Goal: Communication & Community: Answer question/provide support

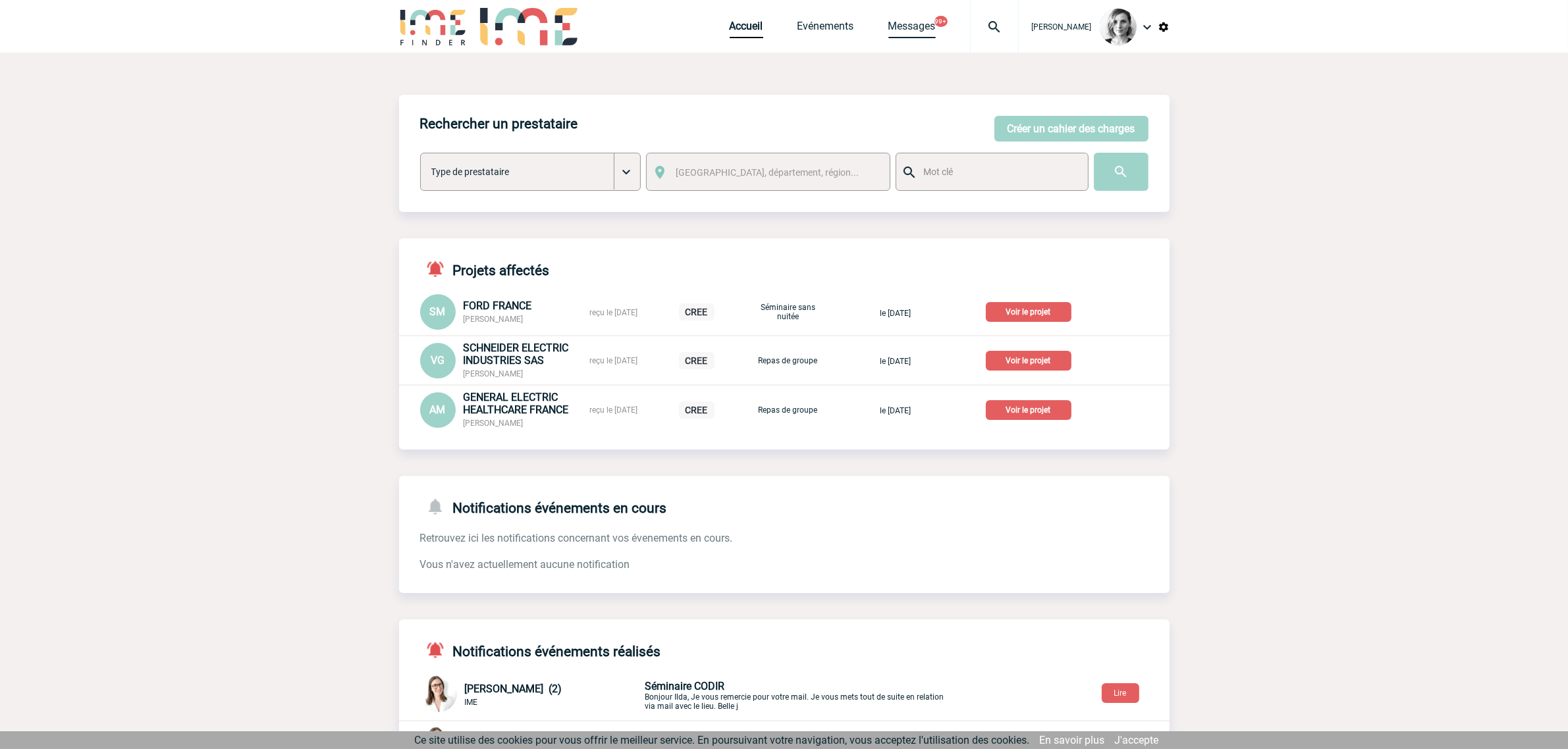
click at [936, 33] on link "Messages" at bounding box center [912, 28] width 47 height 18
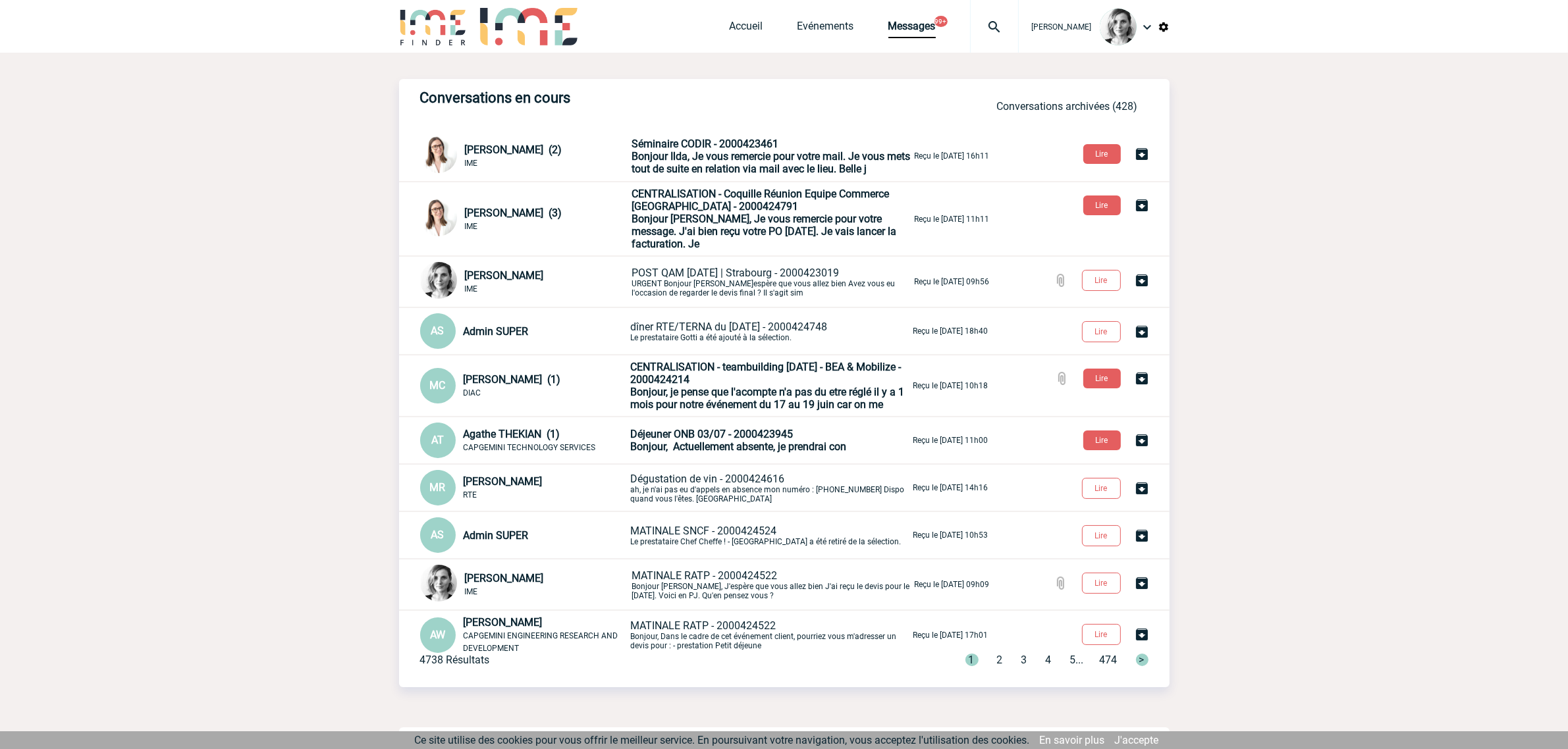
click at [725, 173] on span "Bonjour Ilda, Je vous remercie pour votre mail. Je vous mets tout de suite en r…" at bounding box center [771, 162] width 278 height 25
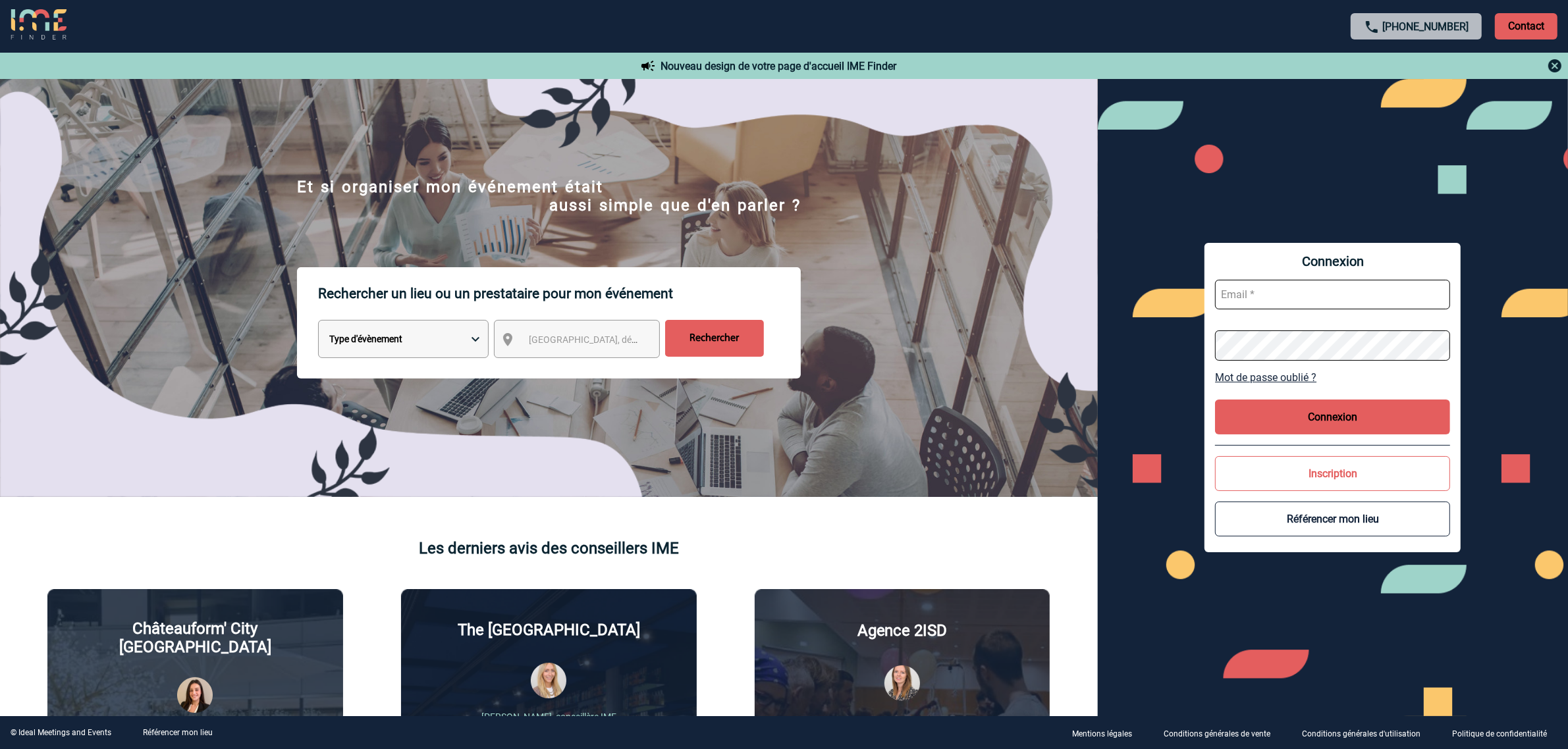
type input "[EMAIL_ADDRESS][DOMAIN_NAME]"
click at [1307, 422] on button "Connexion" at bounding box center [1333, 417] width 235 height 35
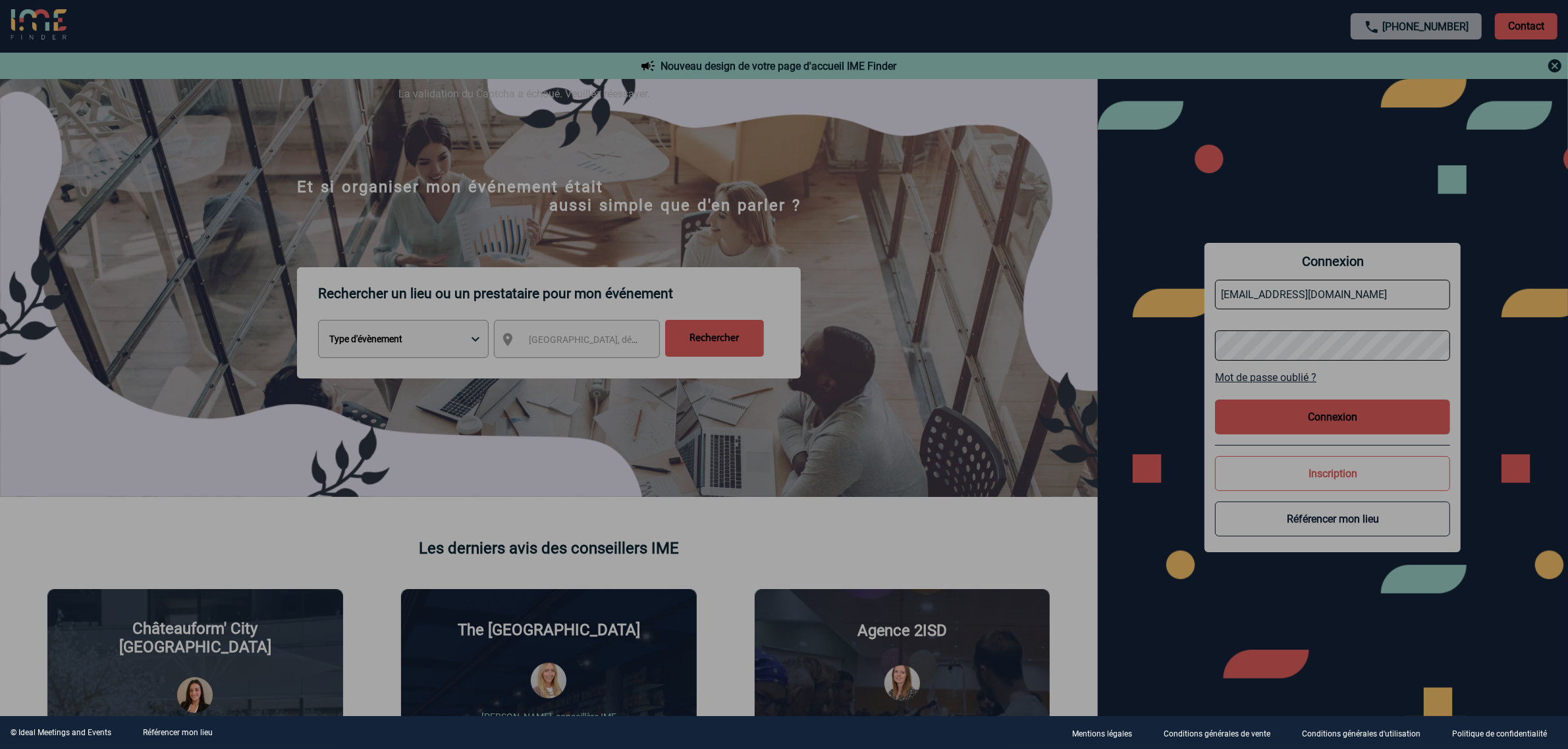
click at [1344, 484] on div at bounding box center [784, 374] width 1568 height 749
click at [1335, 416] on div at bounding box center [784, 374] width 1568 height 749
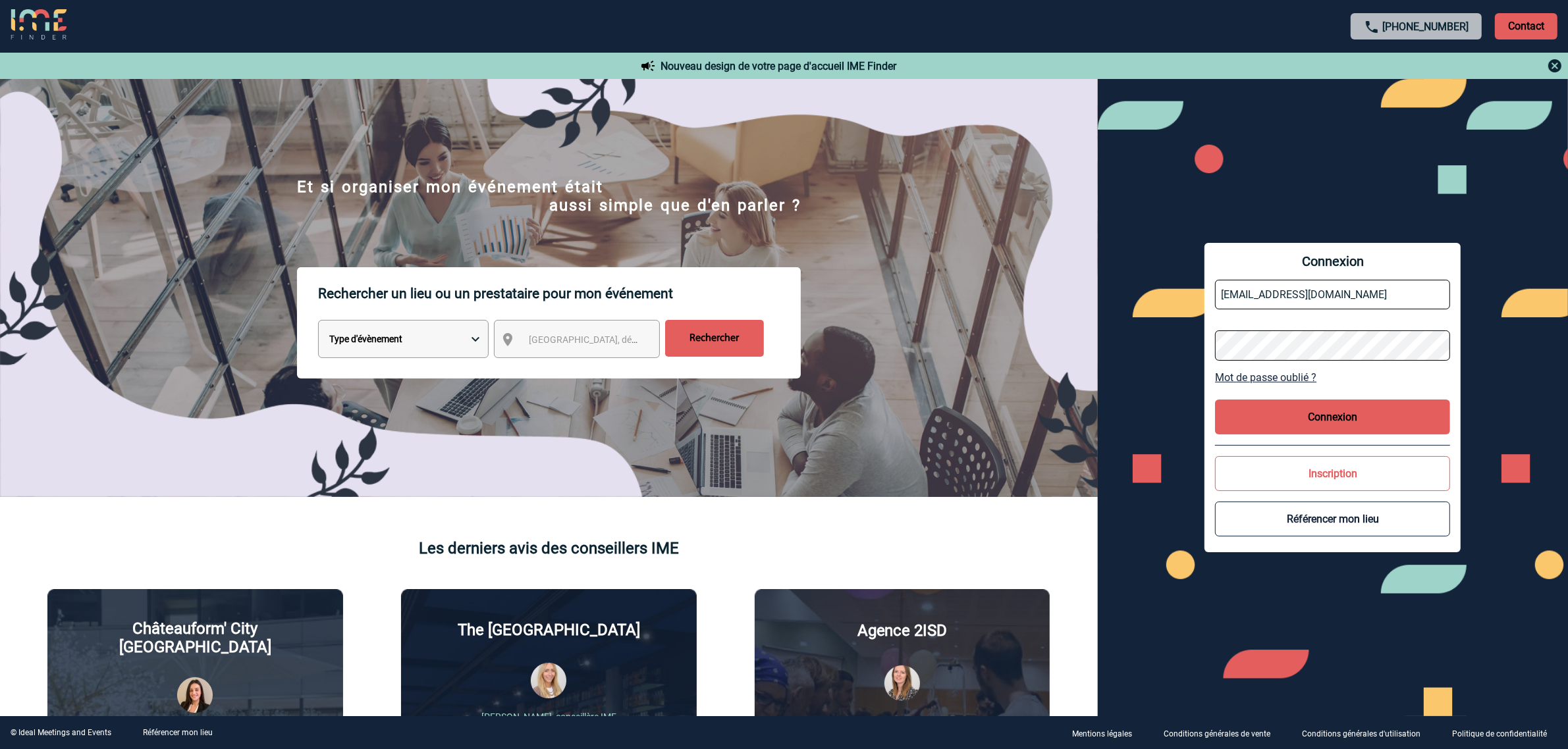
click at [1406, 405] on button "Connexion" at bounding box center [1333, 417] width 235 height 35
